Goal: Task Accomplishment & Management: Manage account settings

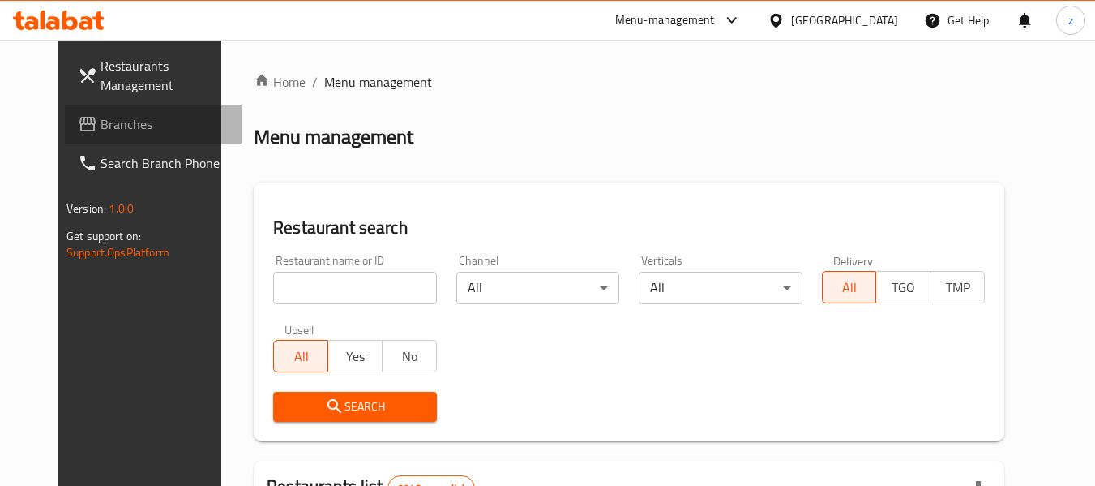
click at [127, 125] on span "Branches" at bounding box center [165, 123] width 128 height 19
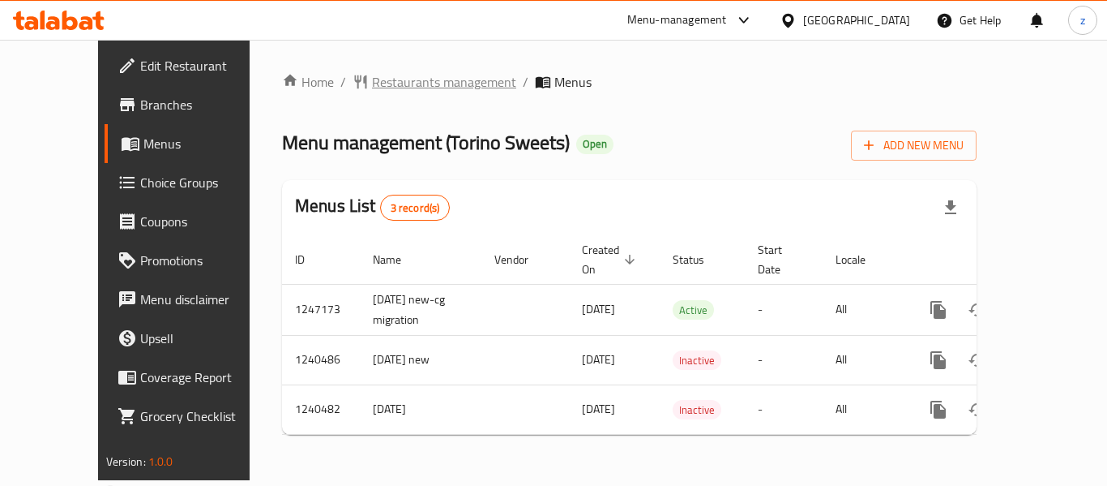
click at [372, 78] on span "Restaurants management" at bounding box center [444, 81] width 144 height 19
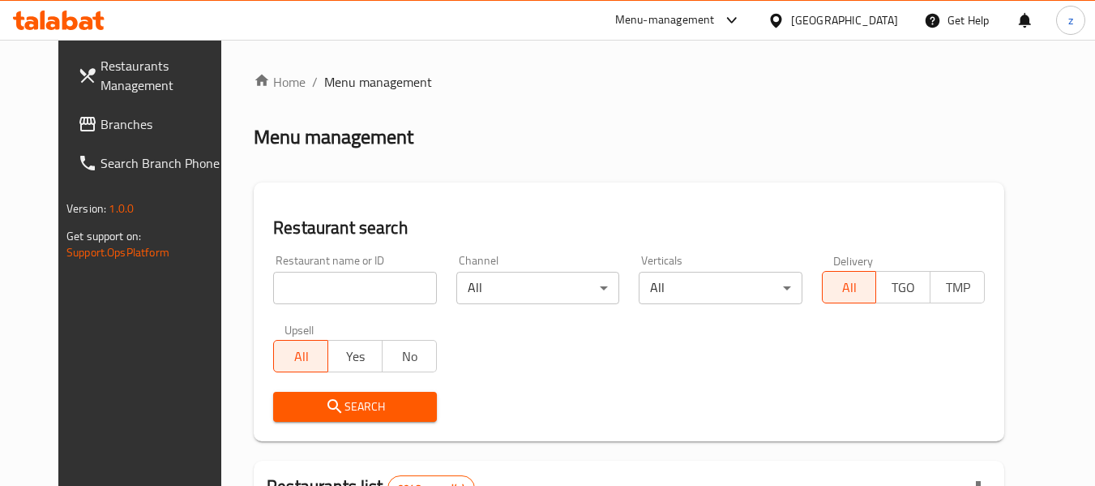
click at [334, 281] on input "search" at bounding box center [354, 288] width 163 height 32
paste input "4378"
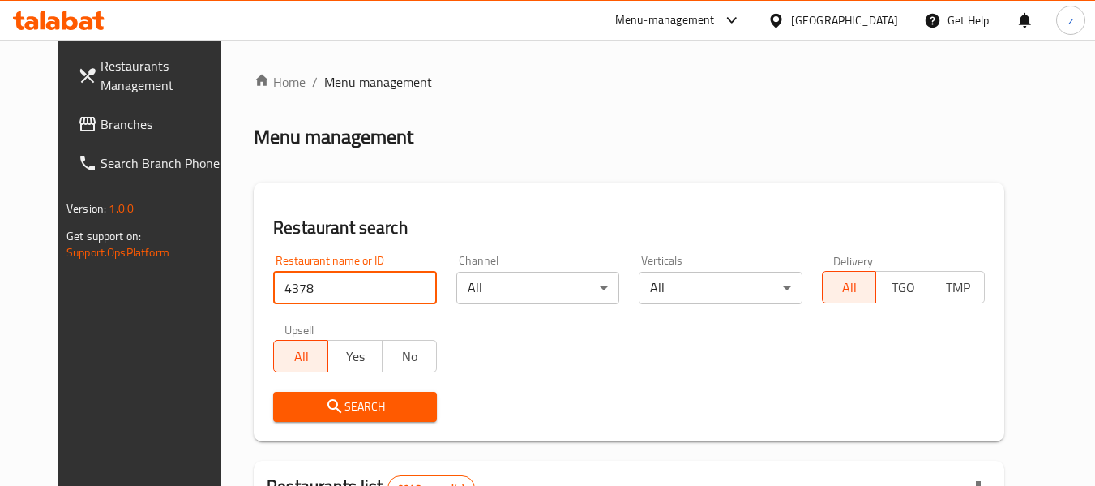
type input "4378"
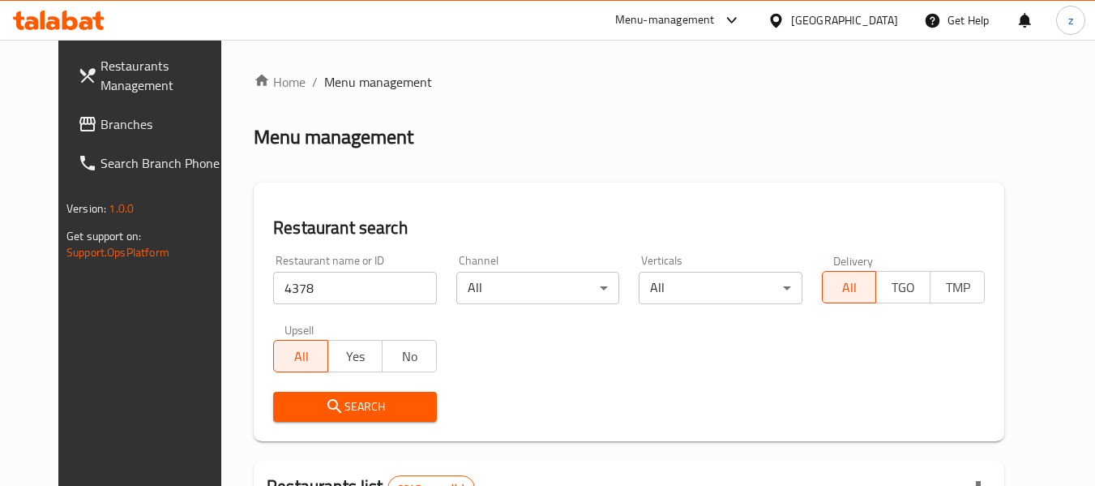
click at [344, 398] on span "Search" at bounding box center [354, 406] width 137 height 20
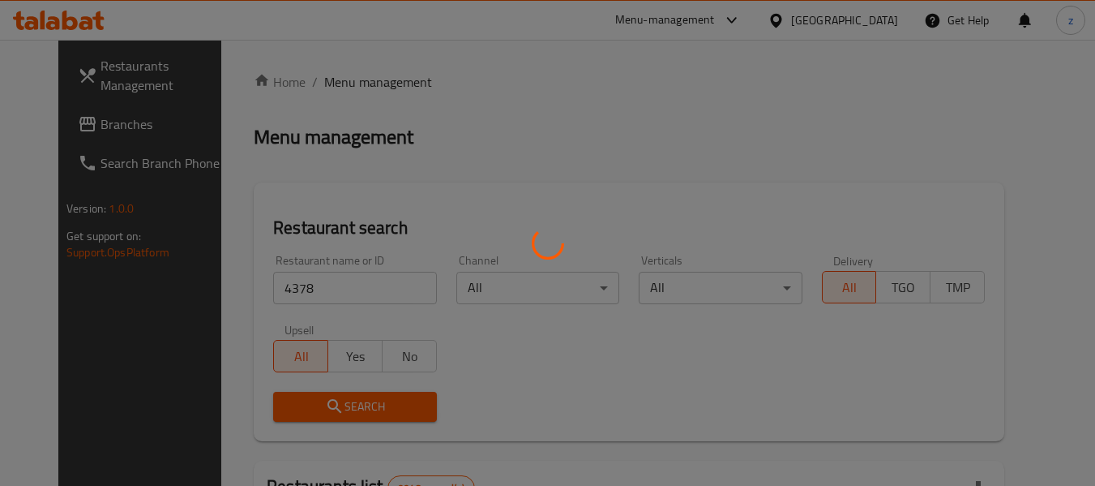
scroll to position [224, 0]
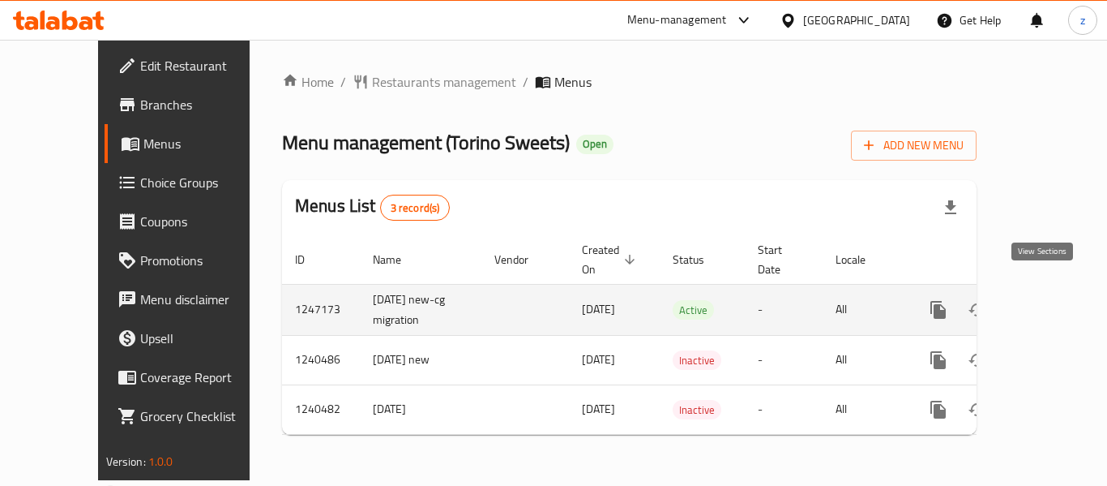
click at [1046, 300] on icon "enhanced table" at bounding box center [1055, 309] width 19 height 19
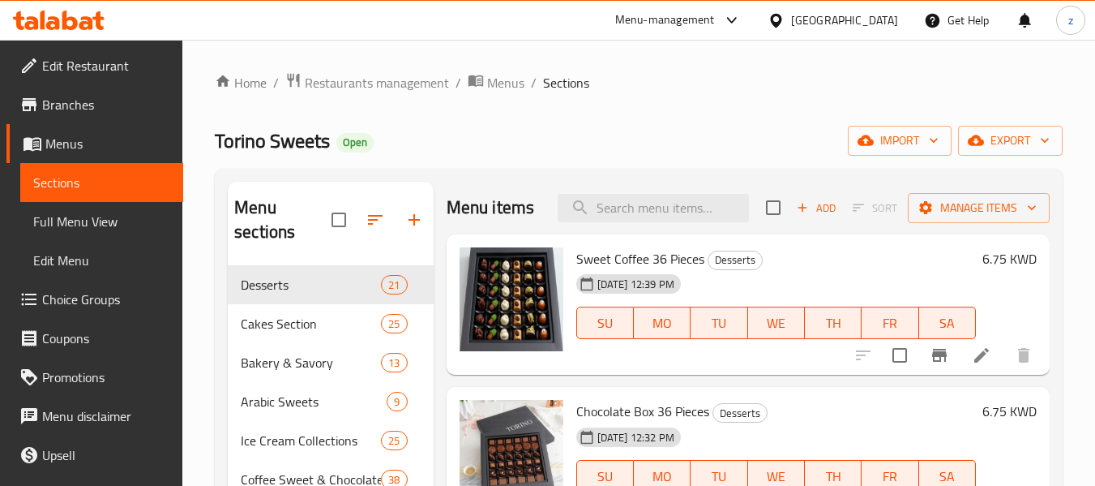
click at [79, 17] on icon at bounding box center [59, 20] width 92 height 19
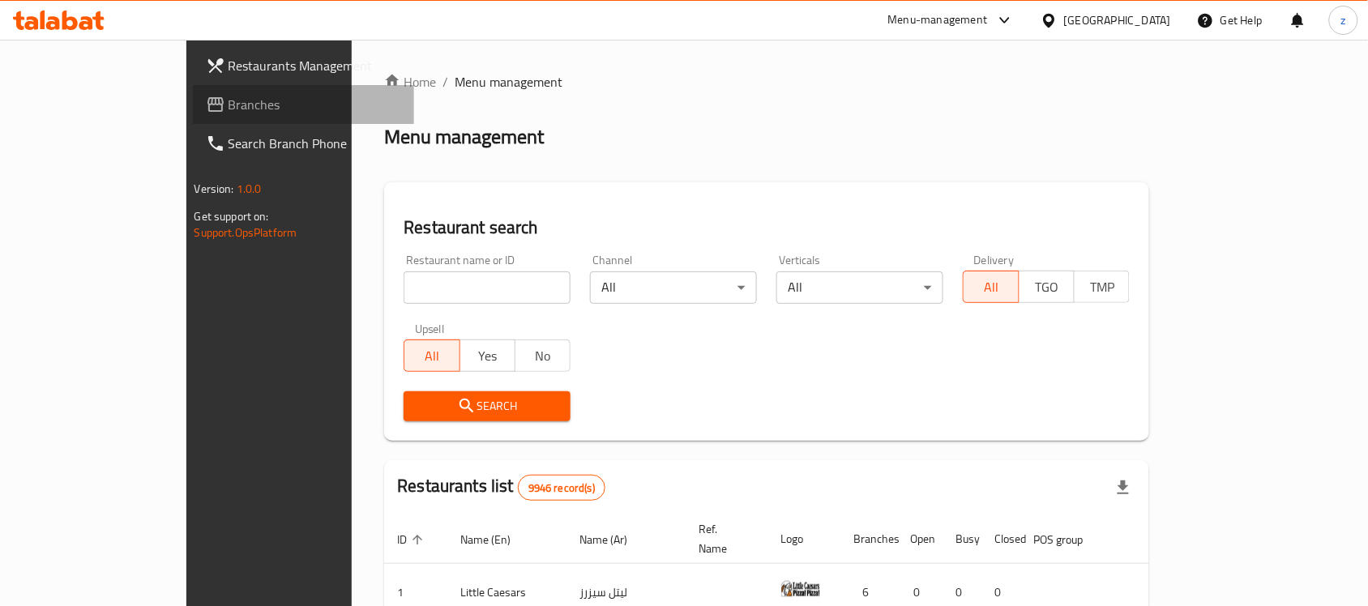
click at [229, 100] on span "Branches" at bounding box center [315, 104] width 173 height 19
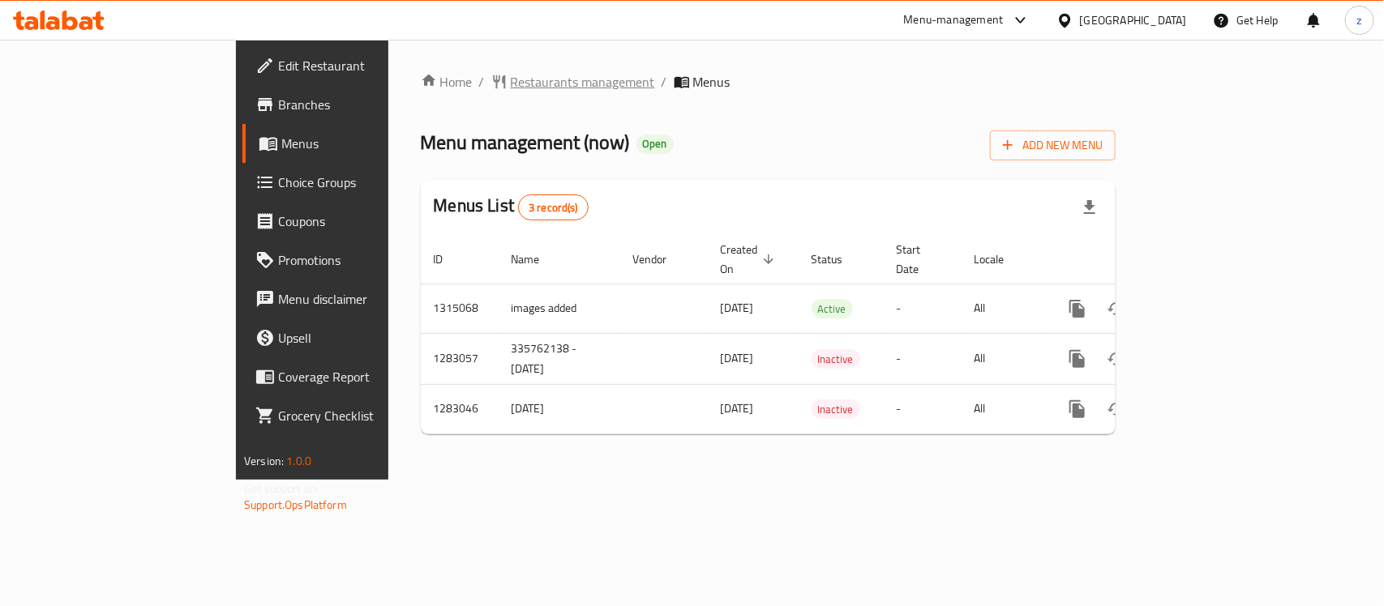
click at [511, 83] on span "Restaurants management" at bounding box center [583, 81] width 144 height 19
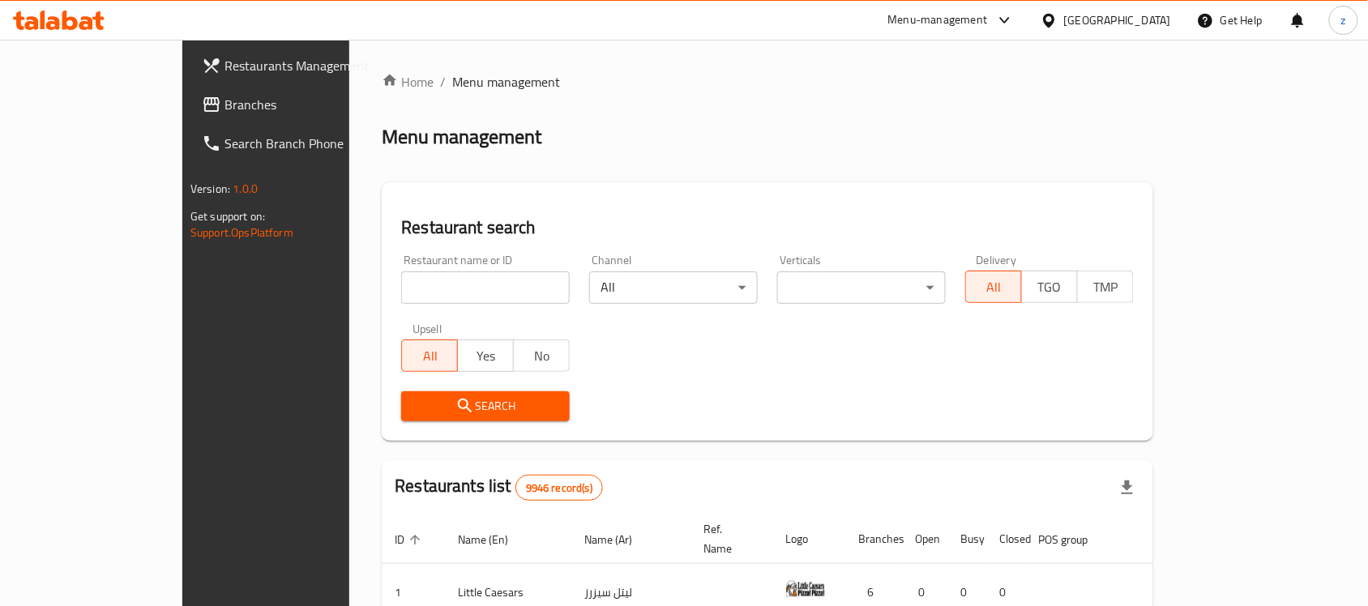
click at [401, 288] on input "search" at bounding box center [485, 288] width 169 height 32
paste input "695055"
type input "695055"
click at [486, 411] on span "Search" at bounding box center [485, 406] width 143 height 20
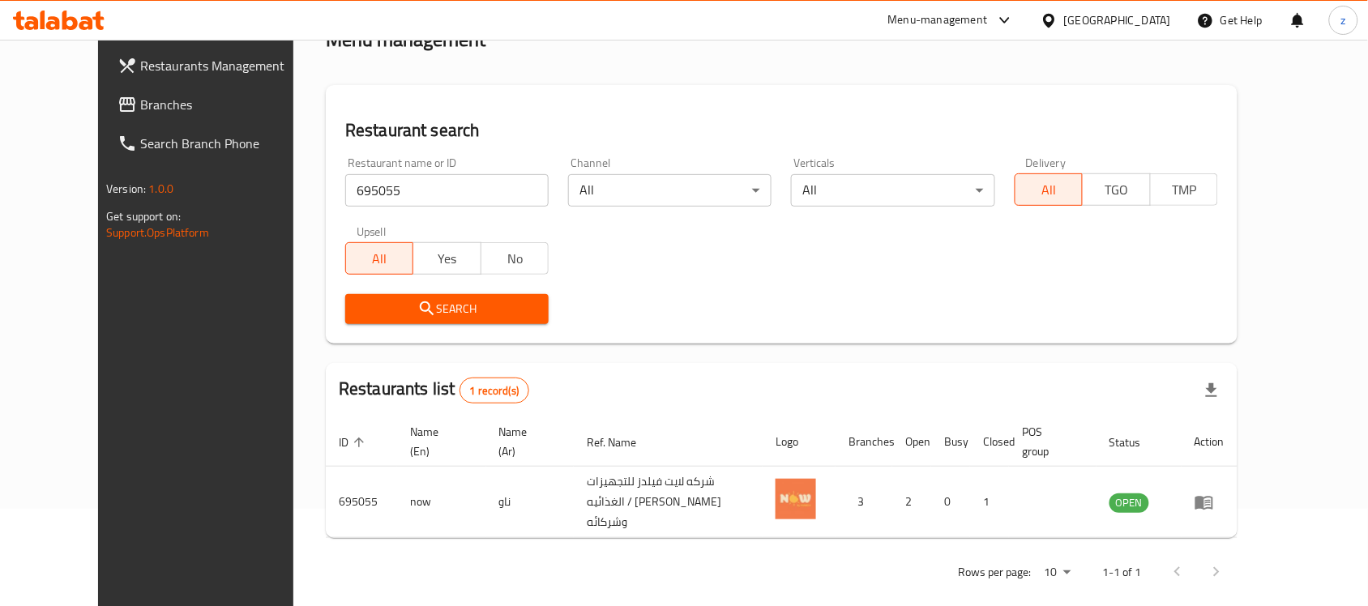
scroll to position [103, 0]
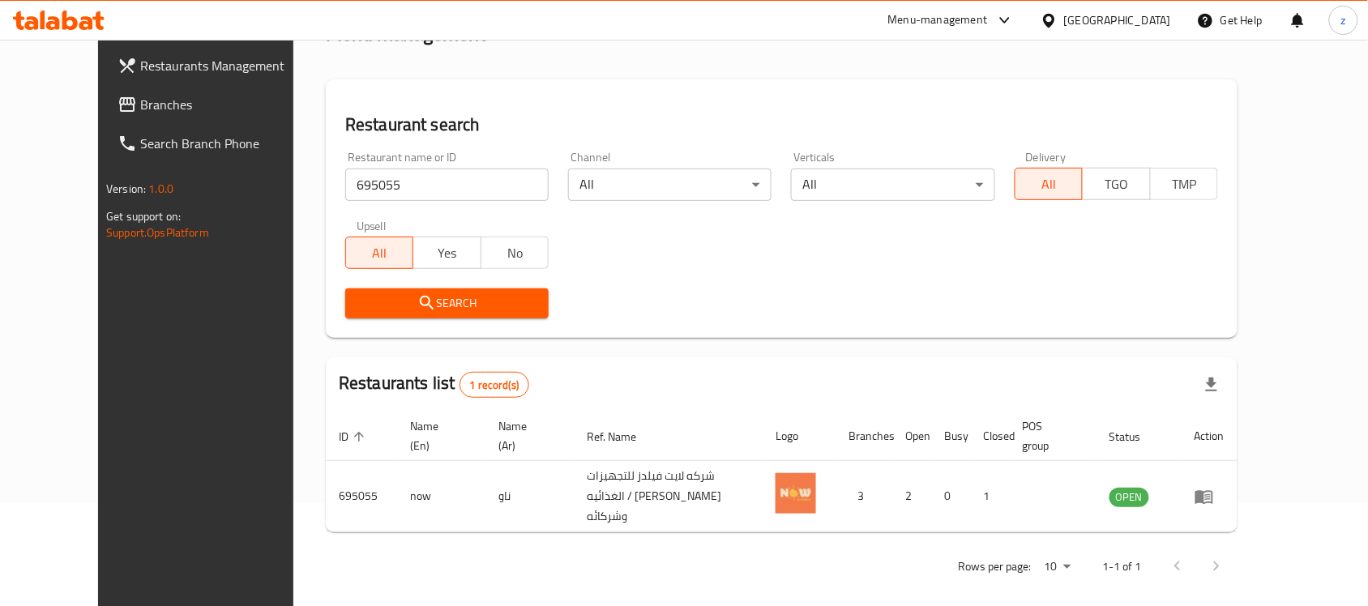
drag, startPoint x: 112, startPoint y: 109, endPoint x: 138, endPoint y: 91, distance: 31.9
click at [140, 109] on span "Branches" at bounding box center [226, 104] width 173 height 19
